Goal: Information Seeking & Learning: Learn about a topic

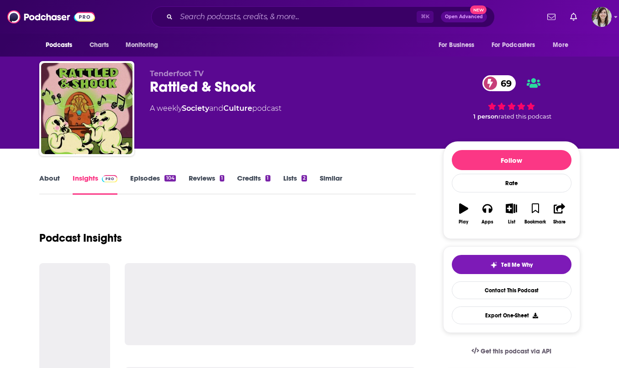
click at [155, 97] on div "Tenderfoot TV Rattled & Shook 69 A weekly Society and Culture podcast" at bounding box center [289, 105] width 279 height 73
copy div "Rattled & Shook 69"
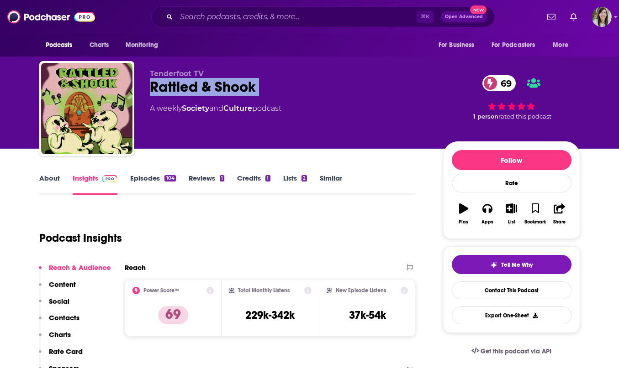
click at [53, 189] on link "About" at bounding box center [49, 184] width 21 height 21
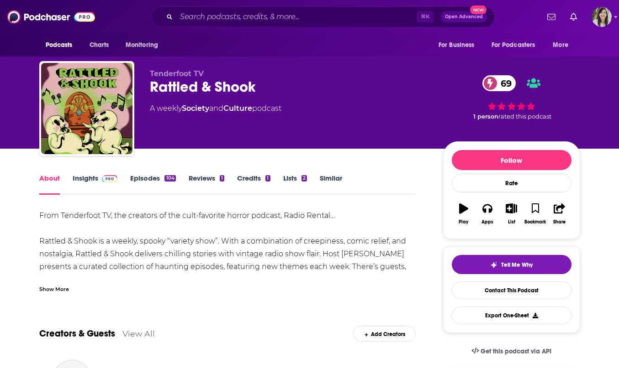
click at [63, 280] on div "Show More" at bounding box center [227, 286] width 377 height 16
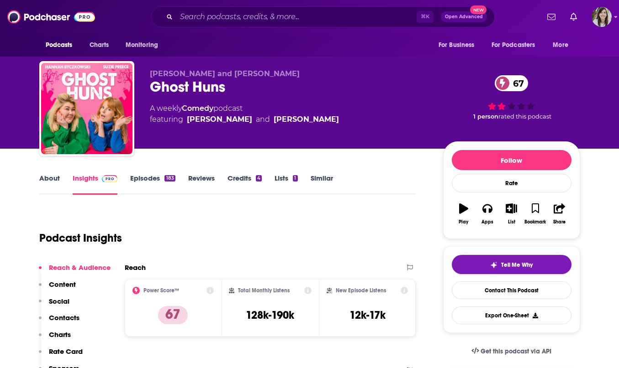
click at [51, 177] on link "About" at bounding box center [49, 184] width 21 height 21
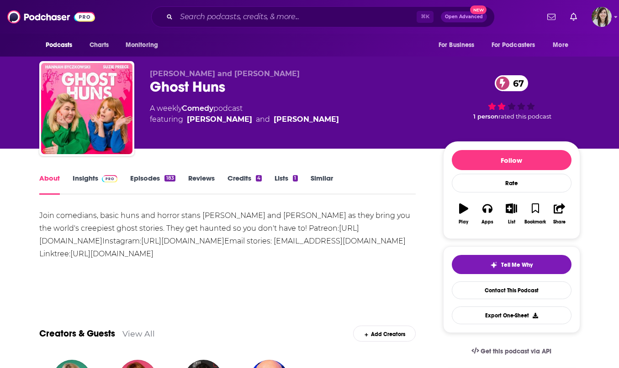
click at [201, 89] on div "Ghost Huns 67" at bounding box center [289, 87] width 279 height 18
copy div "Ghost Huns 67"
click at [91, 185] on link "Insights" at bounding box center [95, 184] width 45 height 21
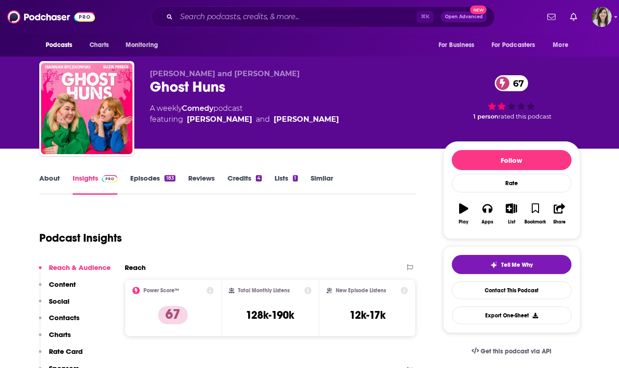
click at [46, 173] on div "About Insights Episodes 183 Reviews Credits 4 Lists 1 Similar" at bounding box center [227, 184] width 377 height 22
click at [49, 177] on link "About" at bounding box center [49, 184] width 21 height 21
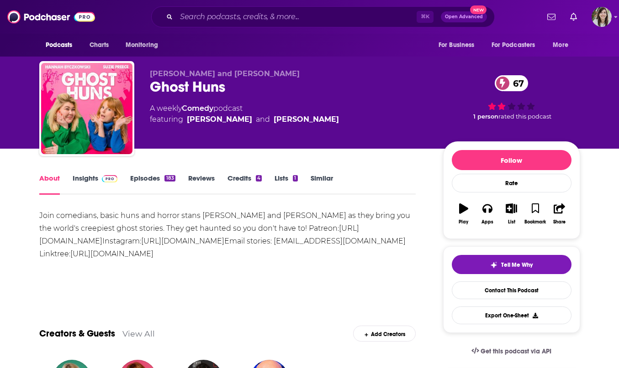
click at [102, 182] on img at bounding box center [110, 178] width 16 height 7
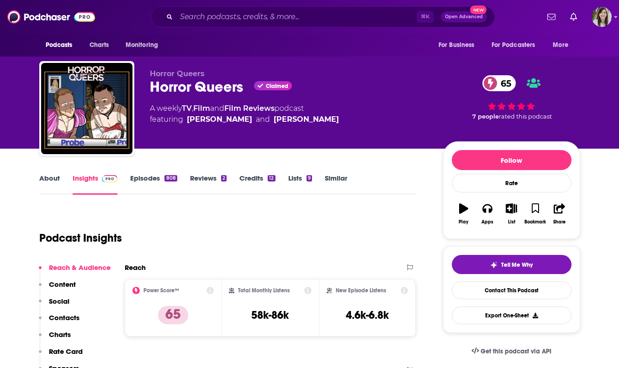
click at [51, 175] on link "About" at bounding box center [49, 184] width 21 height 21
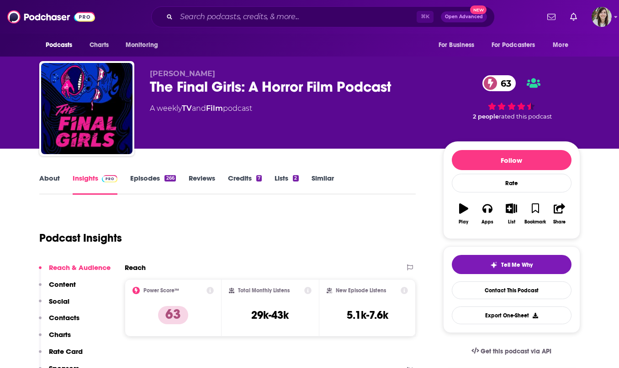
click at [57, 187] on link "About" at bounding box center [49, 184] width 21 height 21
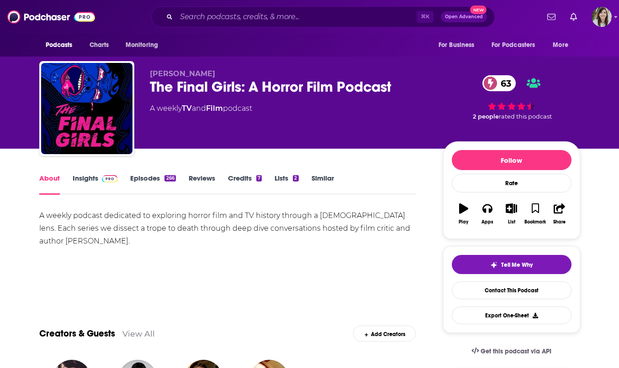
click at [63, 242] on div "A weekly podcast dedicated to exploring horror film and TV history through a fe…" at bounding box center [227, 229] width 377 height 38
